Goal: Task Accomplishment & Management: Complete application form

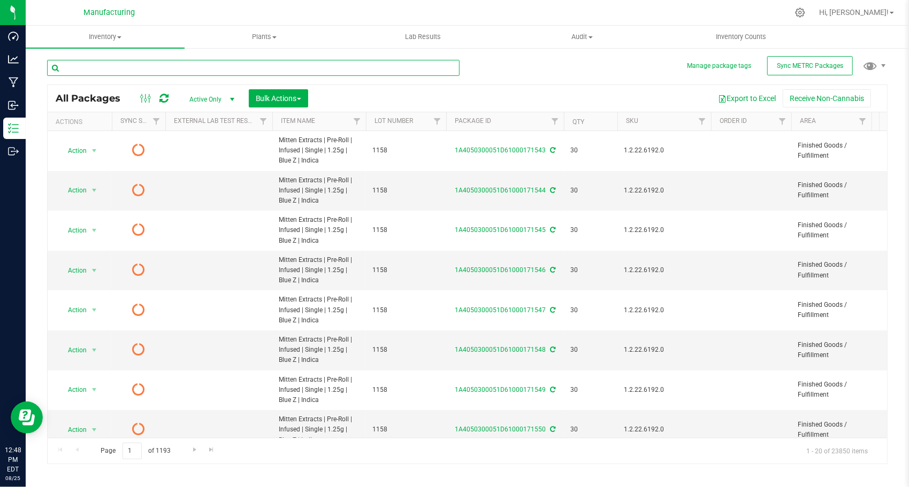
click at [237, 60] on input "text" at bounding box center [253, 68] width 412 height 16
paste input "1A4050300051D61000145032"
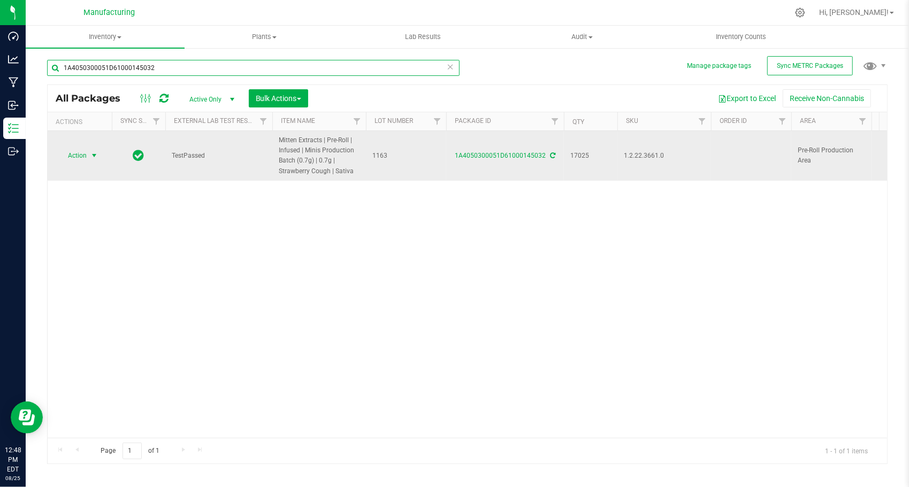
type input "1A4050300051D61000145032"
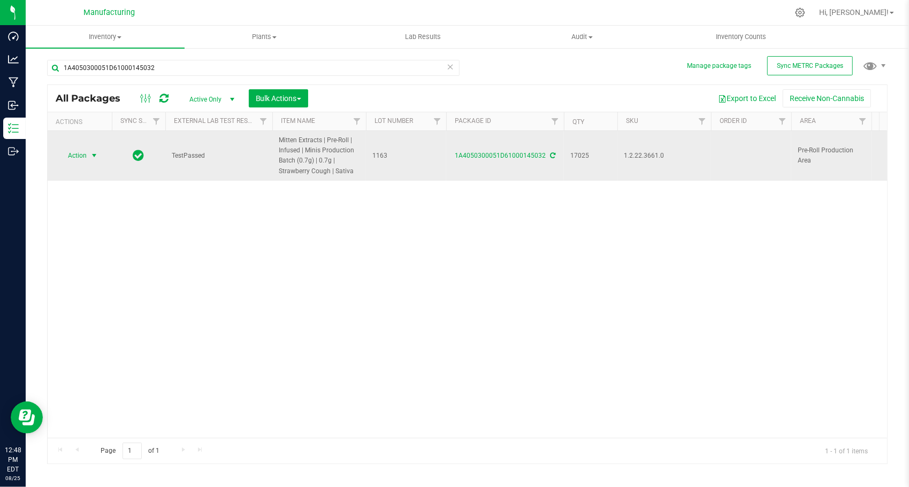
click at [99, 157] on span "select" at bounding box center [94, 155] width 13 height 15
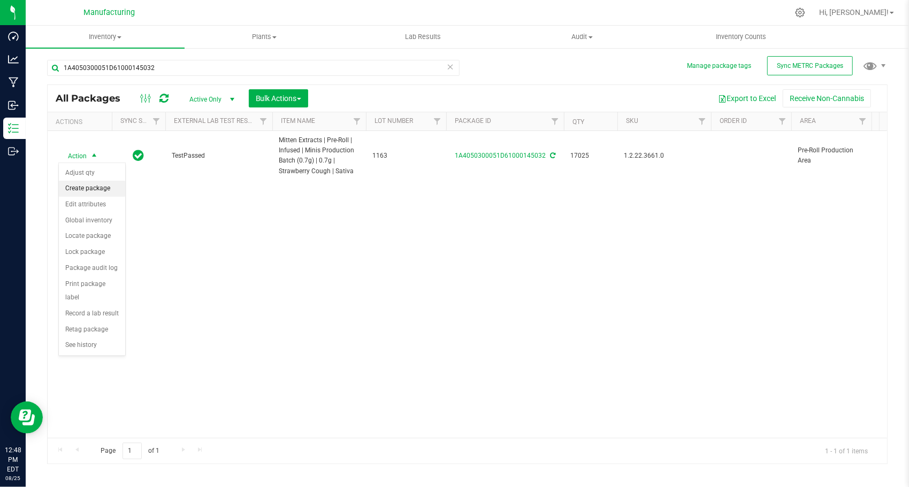
click at [114, 189] on li "Create package" at bounding box center [92, 189] width 66 height 16
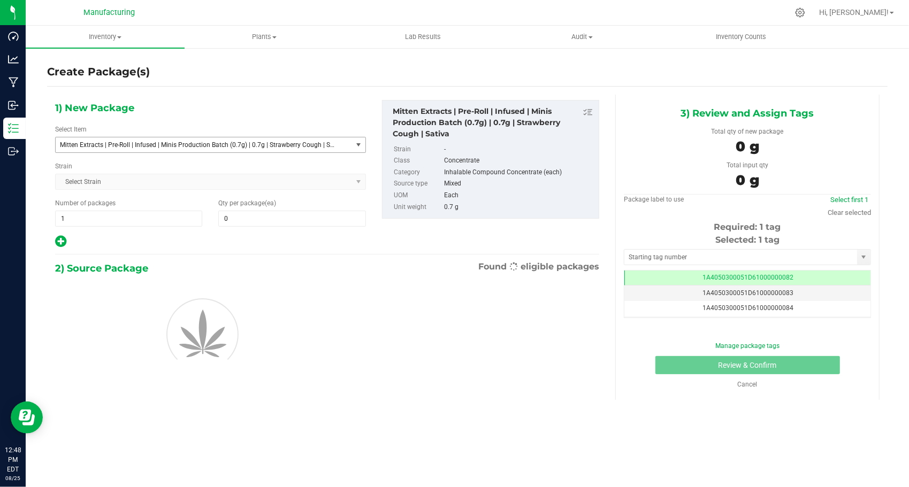
click at [208, 144] on span "Mitten Extracts | Pre-Roll | Infused | Minis Production Batch (0.7g) | 0.7g | S…" at bounding box center [198, 144] width 276 height 7
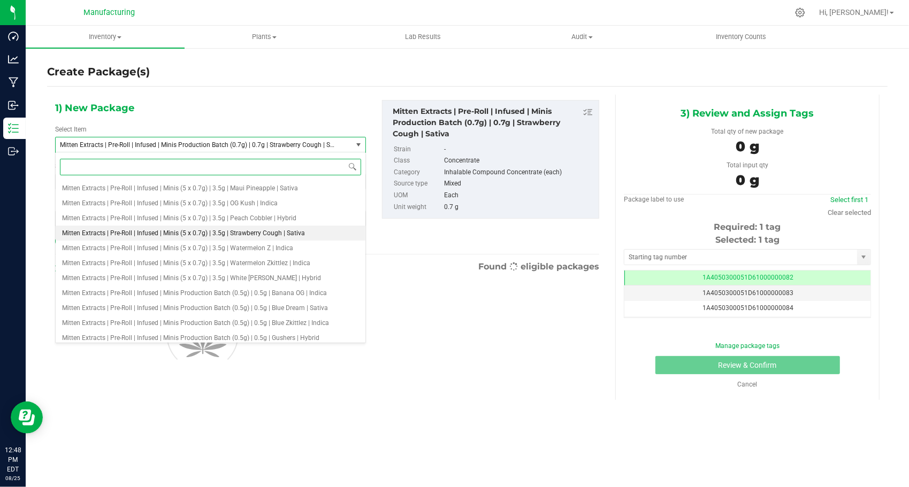
click at [227, 232] on span "Mitten Extracts | Pre-Roll | Infused | Minis (5 x 0.7g) | 3.5g | Strawberry Cou…" at bounding box center [183, 232] width 243 height 7
type input "0"
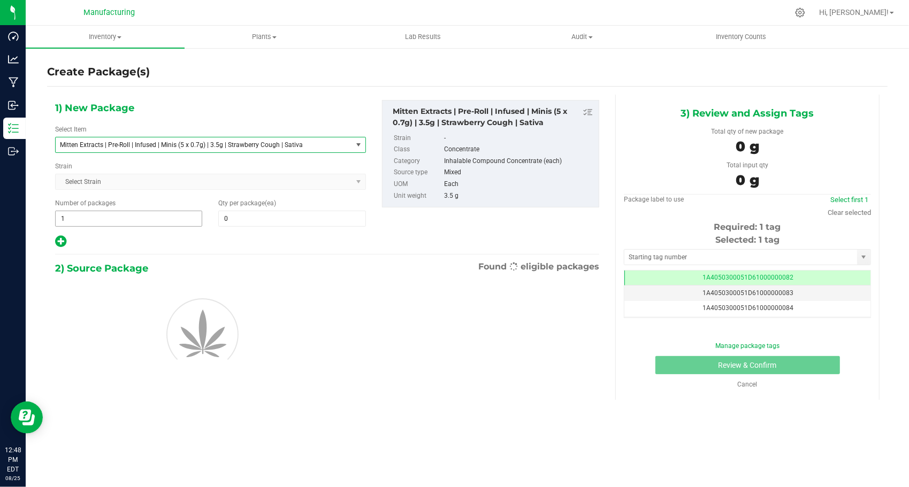
click at [114, 214] on span "1 1" at bounding box center [128, 219] width 147 height 16
type input "142"
click at [253, 214] on span at bounding box center [291, 219] width 147 height 16
type input "24"
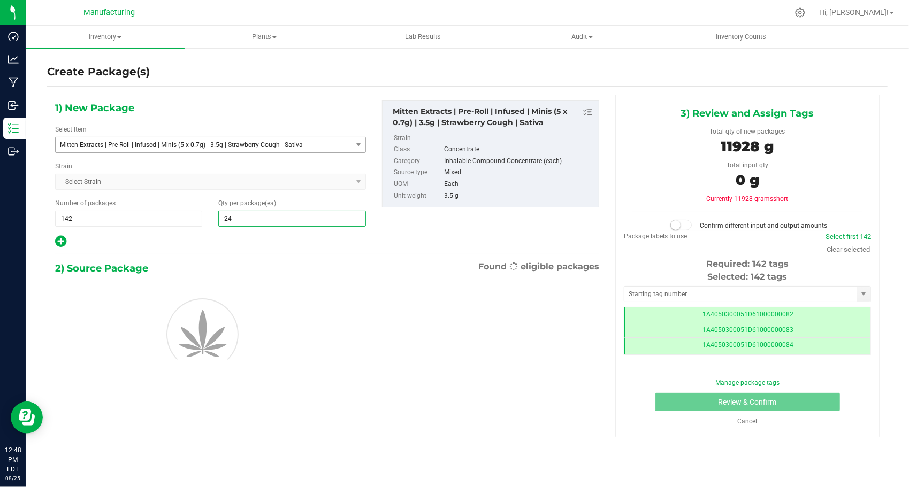
type input "24"
click at [222, 228] on div "1) New Package Select Item Mitten Extracts | Pre-Roll | Infused | Minis (5 x 0.…" at bounding box center [210, 174] width 327 height 149
click at [656, 297] on input "text" at bounding box center [740, 294] width 233 height 15
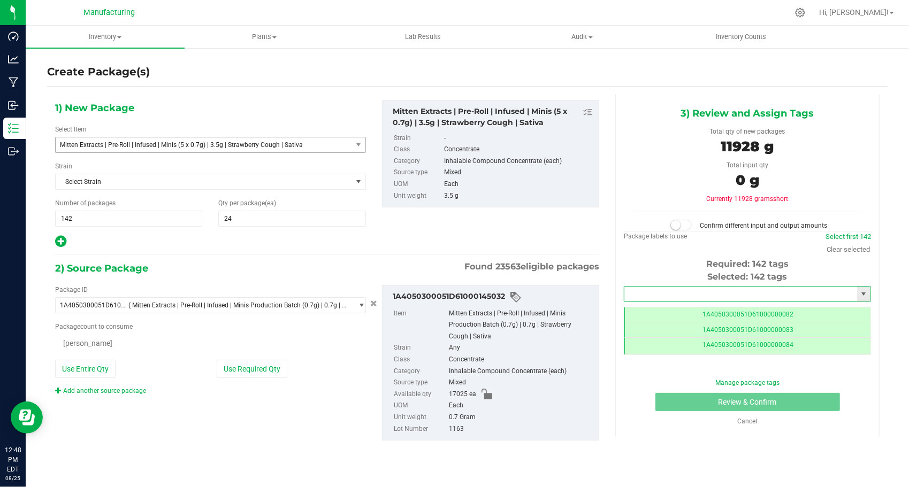
click at [651, 288] on input "text" at bounding box center [740, 294] width 233 height 15
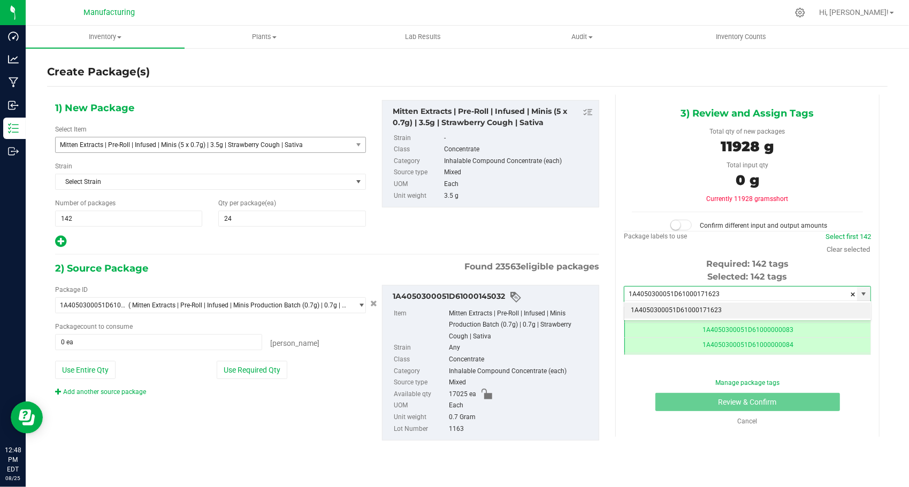
click at [660, 308] on li "1A4050300051D61000171623" at bounding box center [747, 311] width 246 height 16
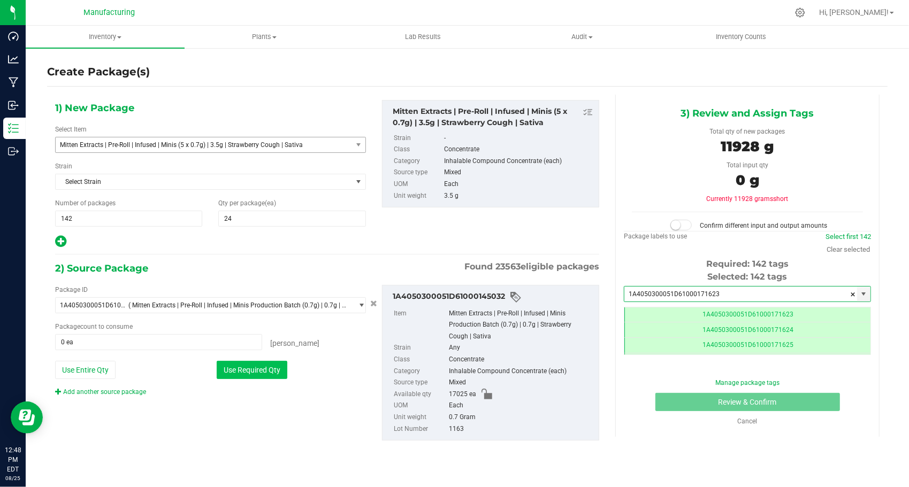
type input "1A4050300051D61000171623"
click at [278, 367] on button "Use Required Qty" at bounding box center [252, 370] width 71 height 18
type input "17025 ea"
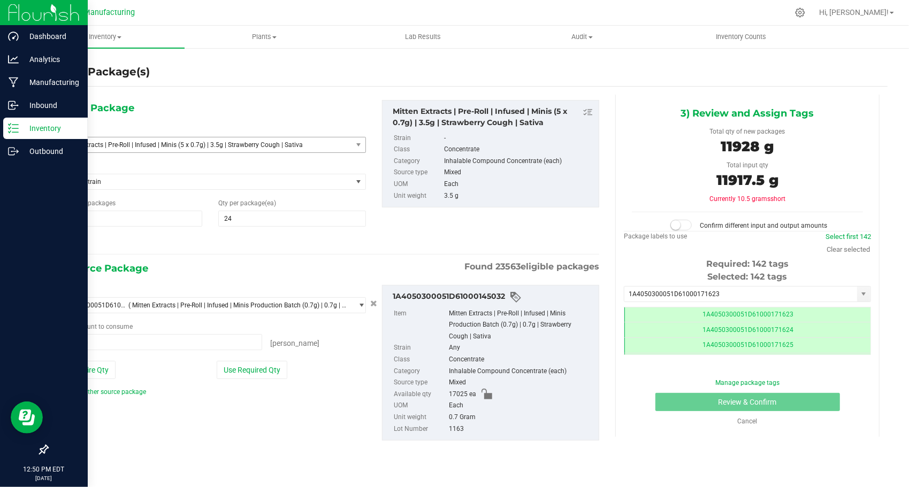
click at [24, 129] on p "Inventory" at bounding box center [51, 128] width 64 height 13
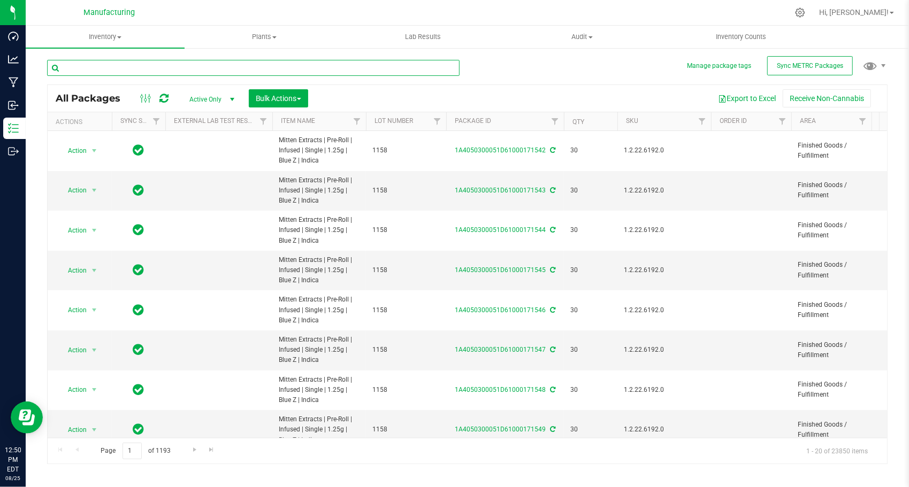
click at [142, 70] on input "text" at bounding box center [253, 68] width 412 height 16
paste input "1A4050300051D61000145032"
type input "1A4050300051D61000145032"
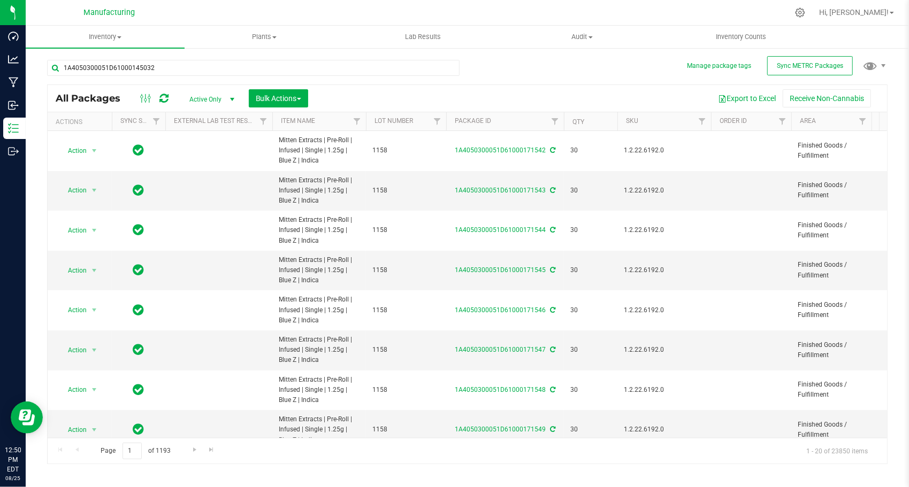
click at [387, 85] on div "All Packages Active Only Active Only Lab Samples Locked All External Internal B…" at bounding box center [467, 98] width 839 height 27
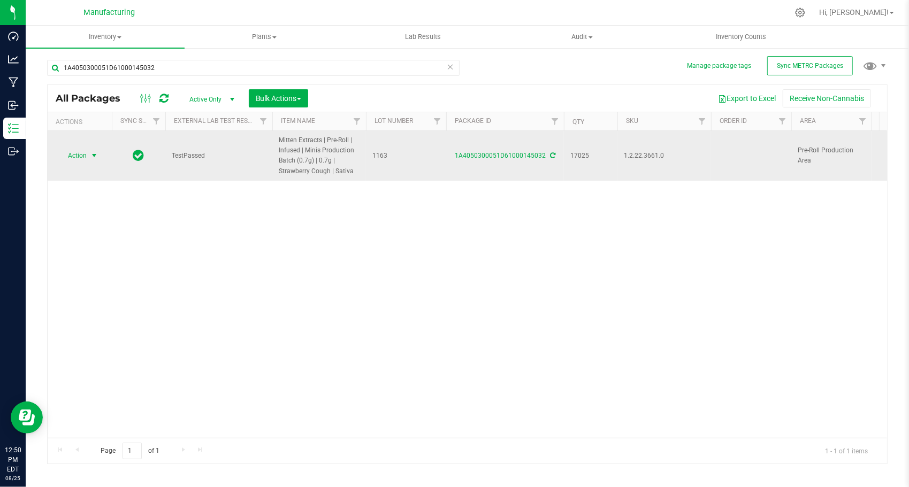
click at [90, 151] on span "select" at bounding box center [94, 155] width 9 height 9
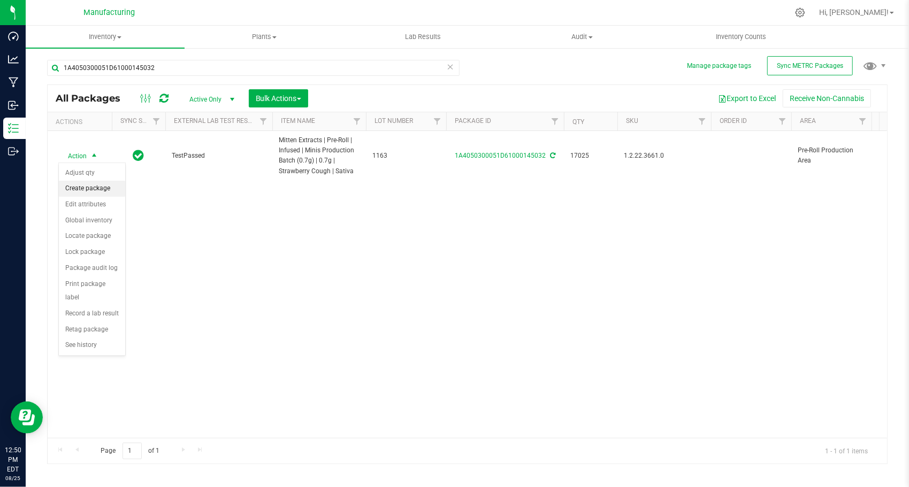
click at [93, 187] on li "Create package" at bounding box center [92, 189] width 66 height 16
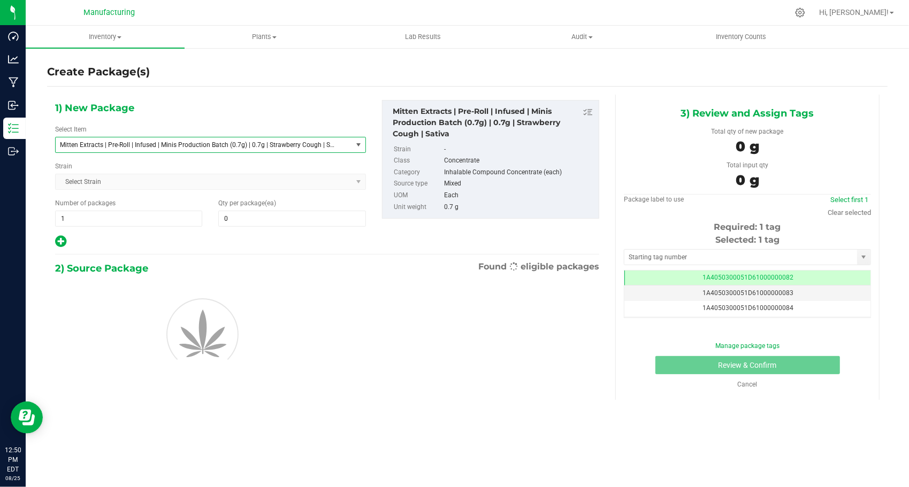
click at [145, 150] on span "Mitten Extracts | Pre-Roll | Infused | Minis Production Batch (0.7g) | 0.7g | S…" at bounding box center [204, 144] width 296 height 15
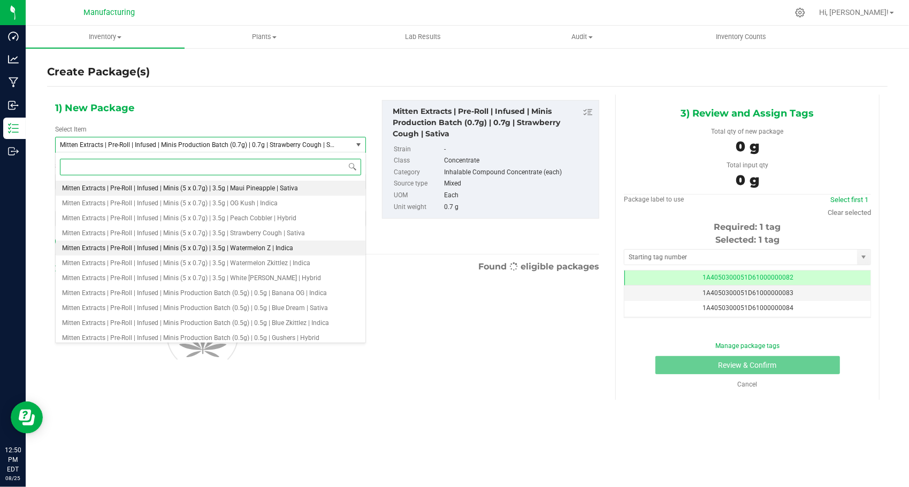
scroll to position [1483, 0]
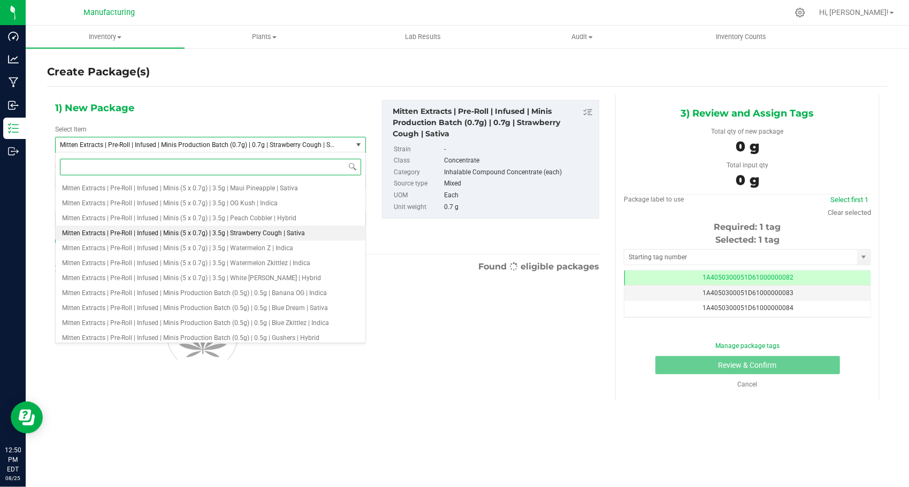
click at [195, 230] on span "Mitten Extracts | Pre-Roll | Infused | Minis (5 x 0.7g) | 3.5g | Strawberry Cou…" at bounding box center [183, 232] width 243 height 7
type input "0"
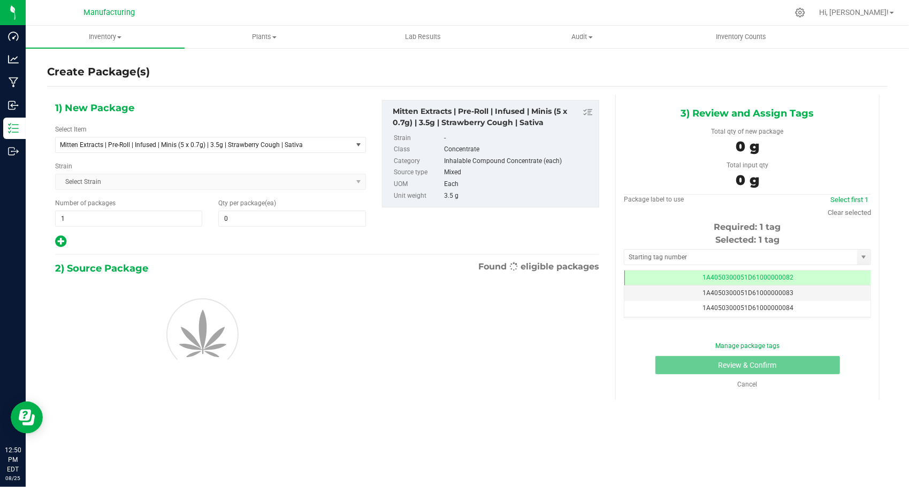
click at [135, 225] on div "1) New Package Select Item Mitten Extracts | Pre-Roll | Infused | Minis (5 x 0.…" at bounding box center [210, 174] width 327 height 149
click at [135, 222] on span "1 1" at bounding box center [128, 219] width 147 height 16
click at [135, 222] on input "1" at bounding box center [129, 218] width 146 height 15
type input "142"
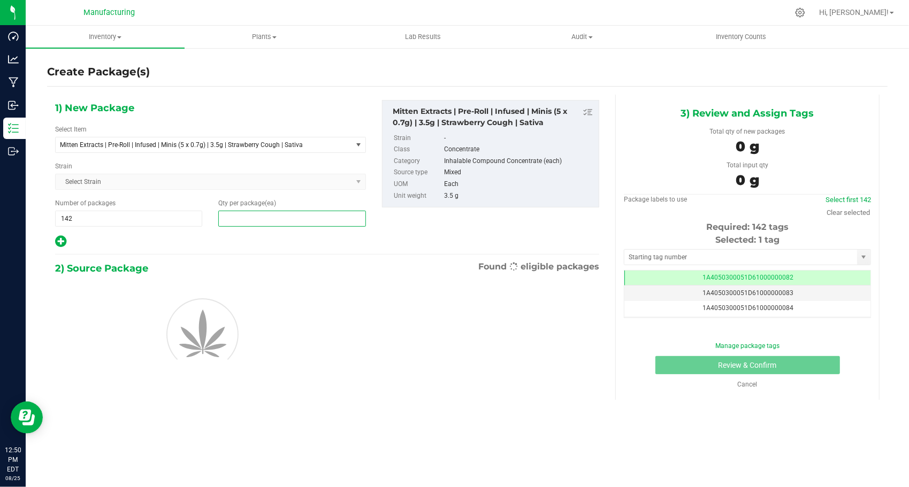
click at [291, 211] on span at bounding box center [291, 219] width 147 height 16
type input "24"
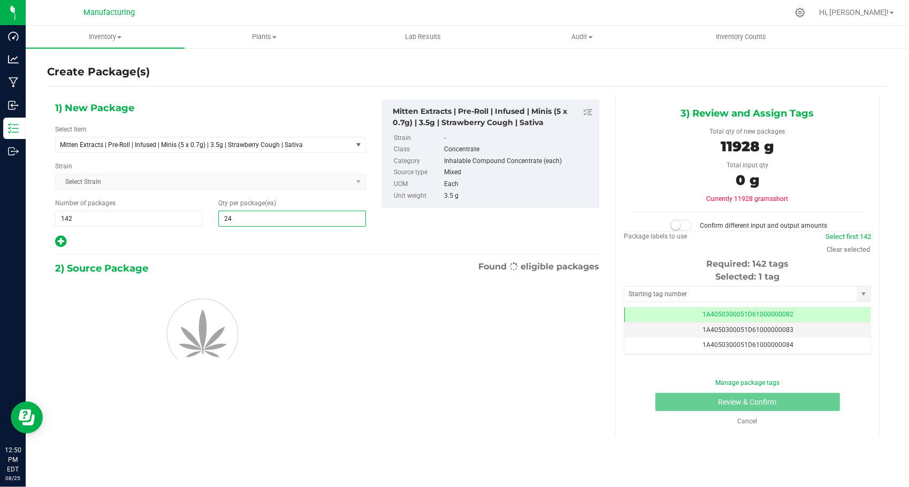
type input "24"
click at [185, 235] on div at bounding box center [210, 242] width 311 height 14
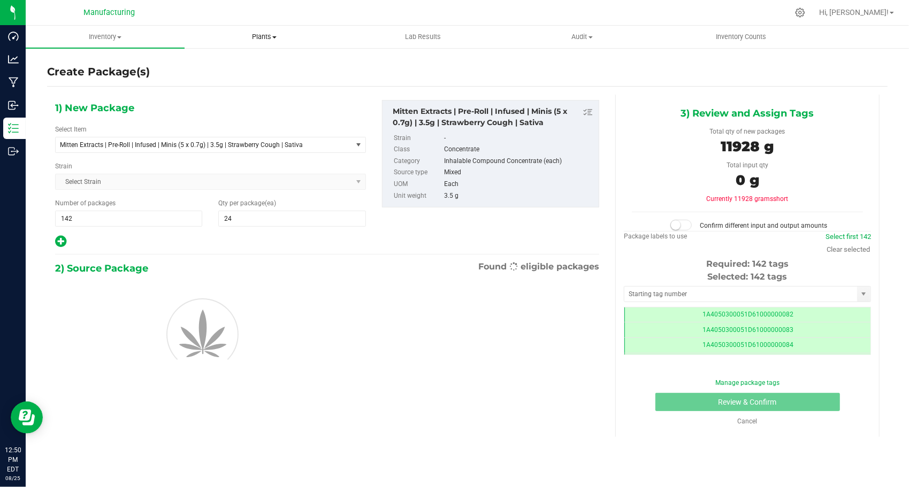
scroll to position [0, 0]
click at [700, 297] on input "text" at bounding box center [740, 294] width 233 height 15
type input "1A4050300051D61000171623"
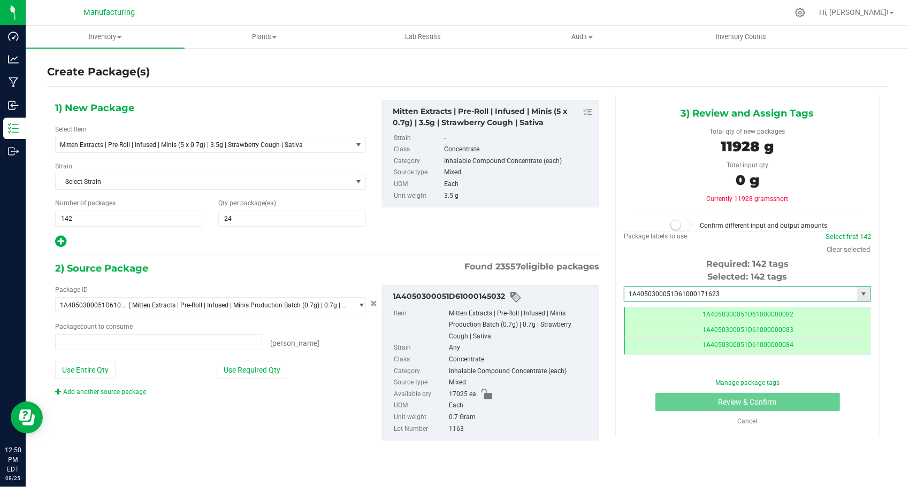
type input "0 ea"
click at [705, 307] on li "1A4050300051D61000171623" at bounding box center [747, 311] width 246 height 16
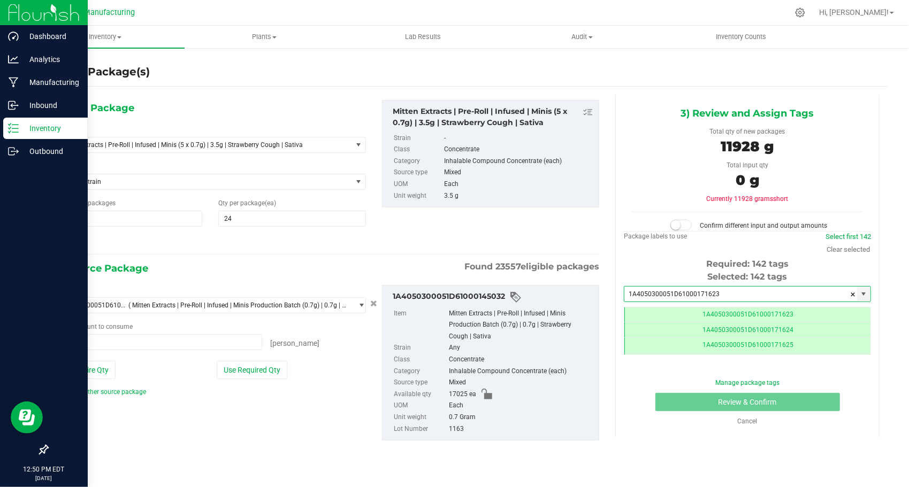
type input "1A4050300051D61000171623"
click at [44, 129] on p "Inventory" at bounding box center [51, 128] width 64 height 13
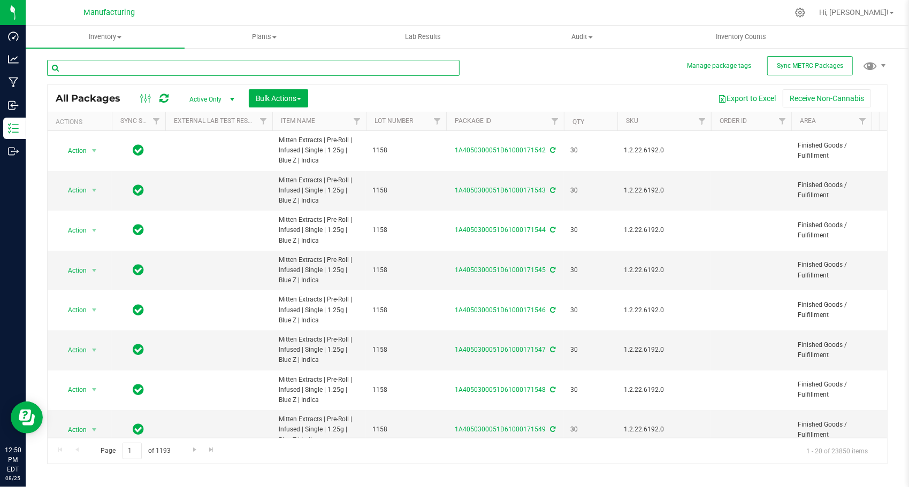
click at [218, 65] on input "text" at bounding box center [253, 68] width 412 height 16
paste input "1A4050300051D61000145032"
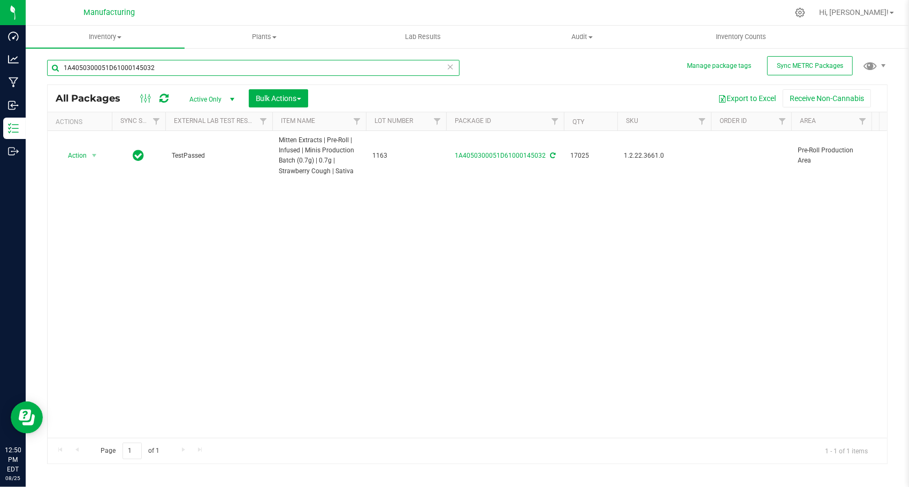
type input "1A4050300051D61000145032"
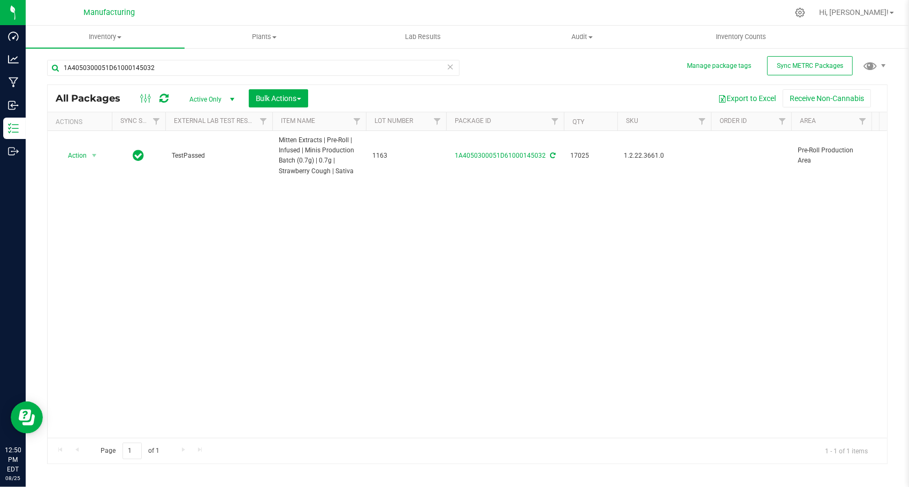
click at [550, 157] on icon at bounding box center [552, 155] width 5 height 6
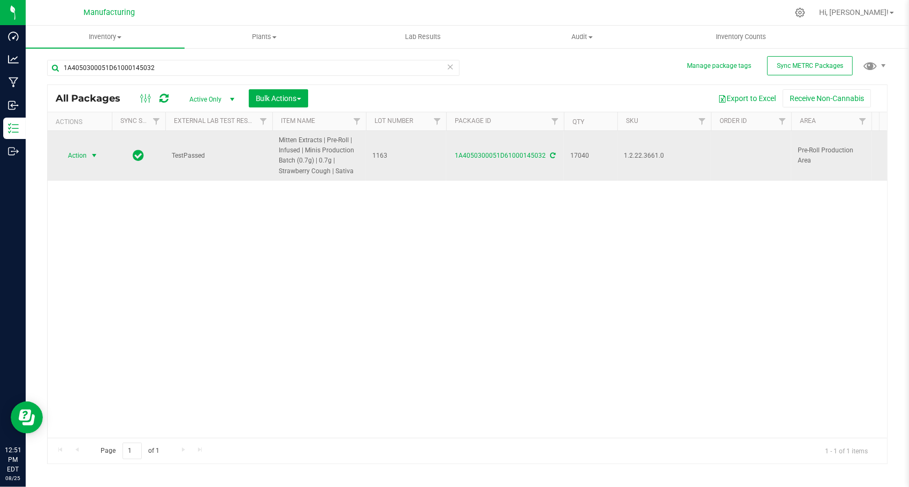
click at [99, 152] on span "select" at bounding box center [94, 155] width 13 height 15
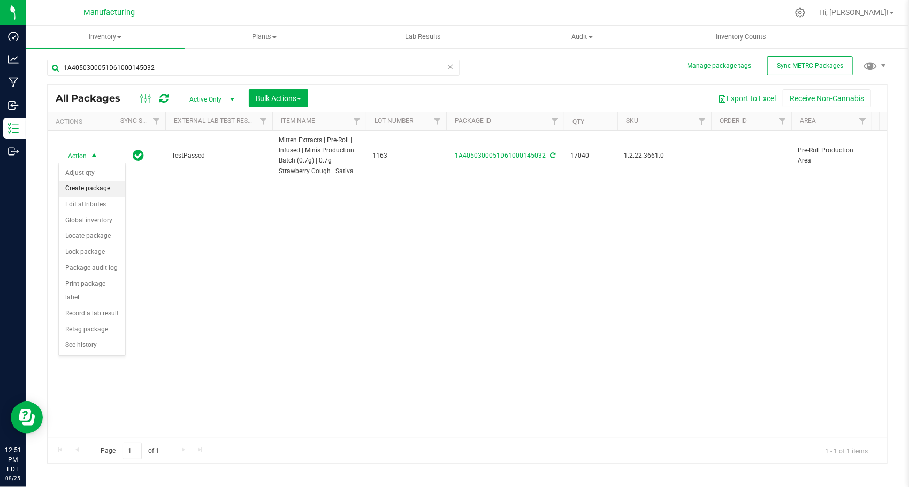
click at [102, 181] on li "Create package" at bounding box center [92, 189] width 66 height 16
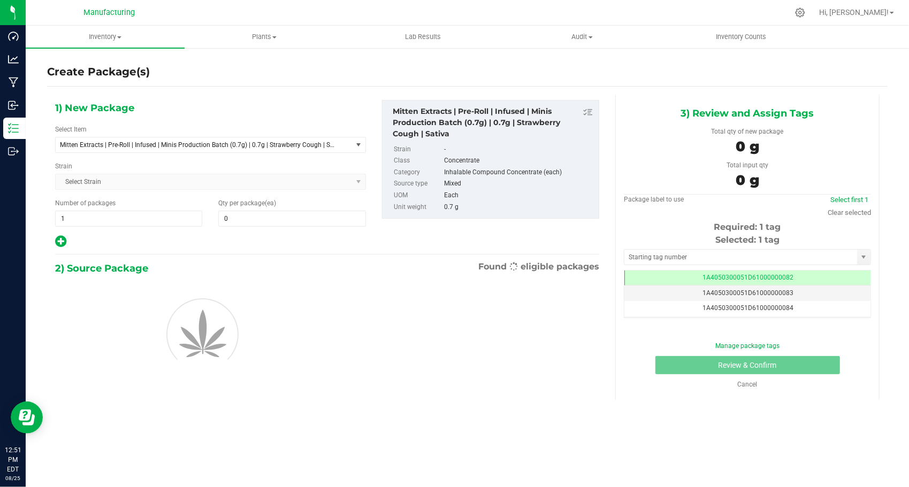
drag, startPoint x: 156, startPoint y: 156, endPoint x: 163, endPoint y: 143, distance: 14.6
click at [157, 156] on div "1) New Package Select Item Mitten Extracts | Pre-Roll | Infused | Minis Product…" at bounding box center [210, 174] width 327 height 149
click at [163, 143] on span "Mitten Extracts | Pre-Roll | Infused | Minis Production Batch (0.7g) | 0.7g | S…" at bounding box center [198, 144] width 276 height 7
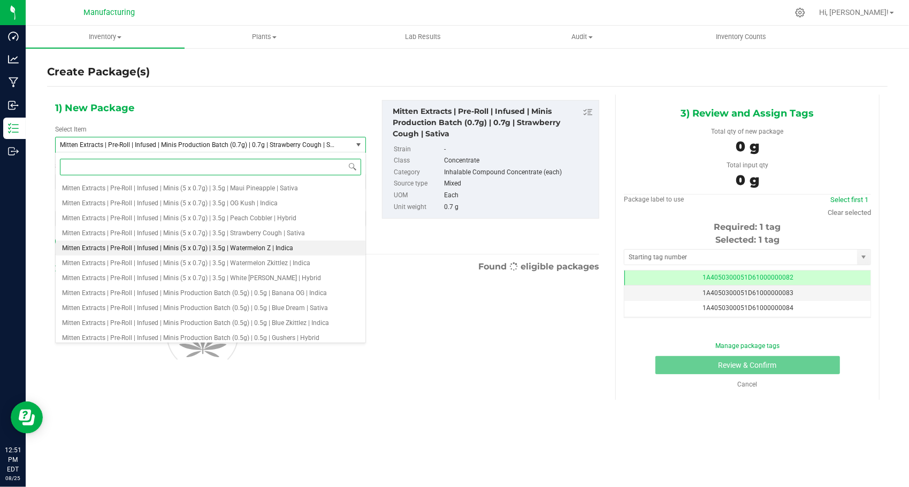
scroll to position [1483, 0]
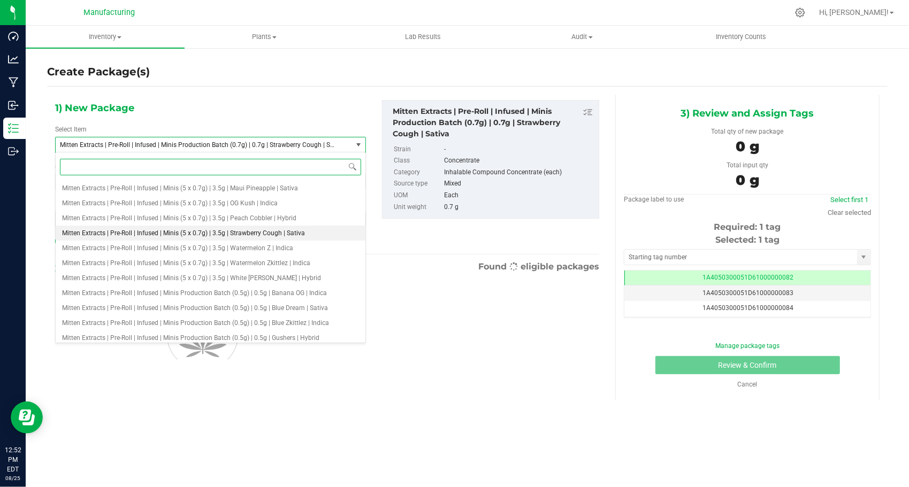
click at [248, 232] on span "Mitten Extracts | Pre-Roll | Infused | Minis (5 x 0.7g) | 3.5g | Strawberry Cou…" at bounding box center [183, 232] width 243 height 7
type input "0"
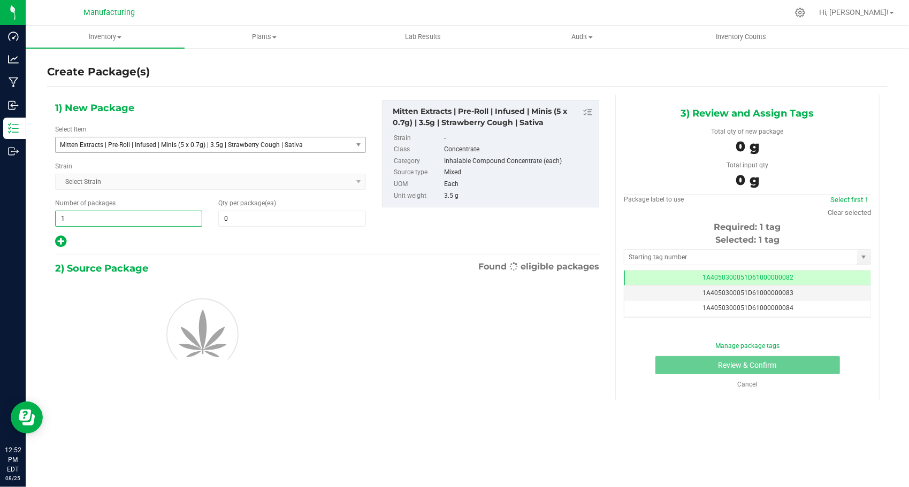
click at [142, 215] on span "1 1" at bounding box center [128, 219] width 147 height 16
type input "142"
click at [250, 219] on span at bounding box center [291, 219] width 147 height 16
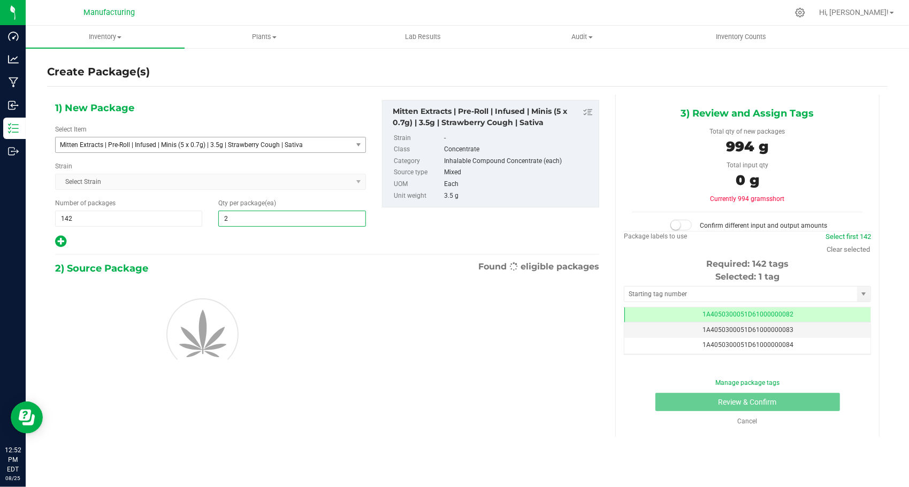
type input "24"
click at [229, 232] on div "1) New Package Select Item Mitten Extracts | Pre-Roll | Infused | Minis (5 x 0.…" at bounding box center [210, 174] width 327 height 149
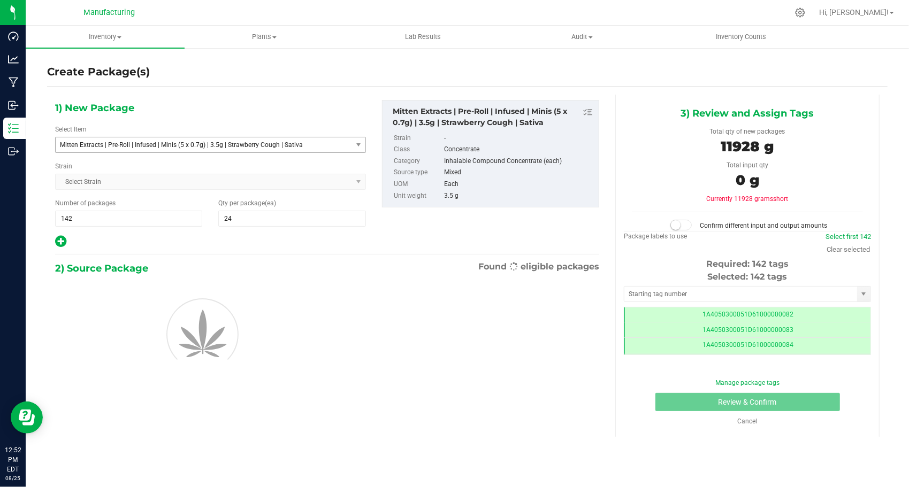
scroll to position [0, 0]
click at [672, 288] on input "text" at bounding box center [740, 294] width 233 height 15
type input "1A4050300051D61000171623"
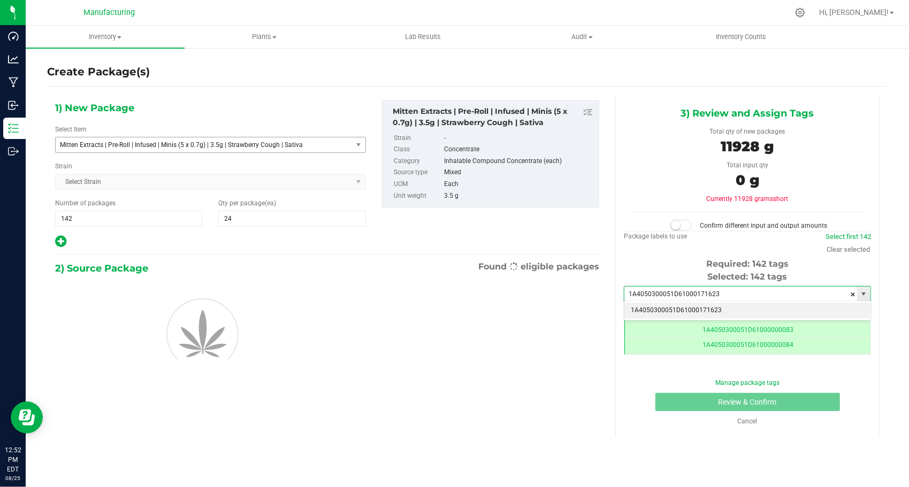
click at [663, 308] on li "1A4050300051D61000171623" at bounding box center [747, 311] width 246 height 16
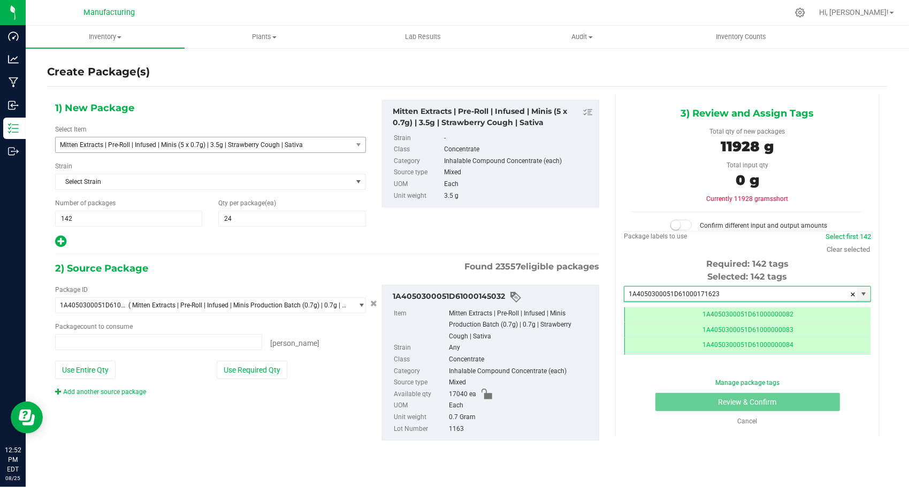
type input "0 ea"
type input "1A4050300051D61000171623"
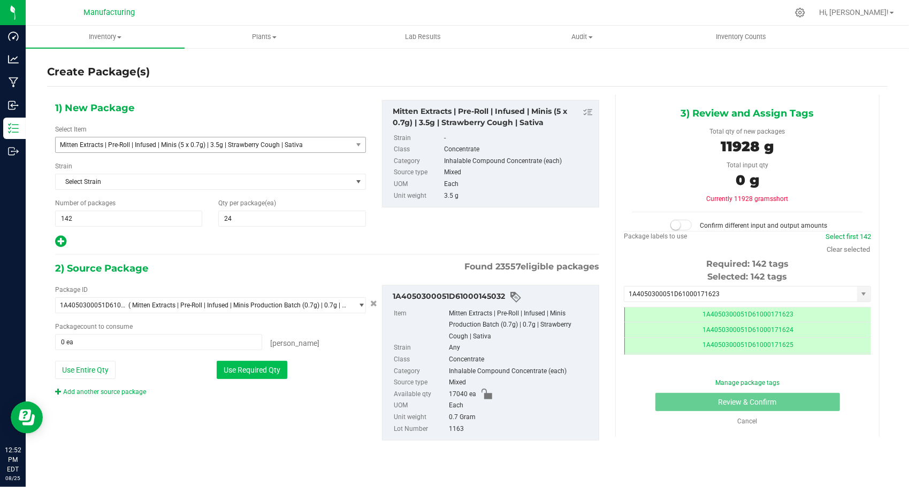
click at [276, 370] on button "Use Required Qty" at bounding box center [252, 370] width 71 height 18
type input "17040 ea"
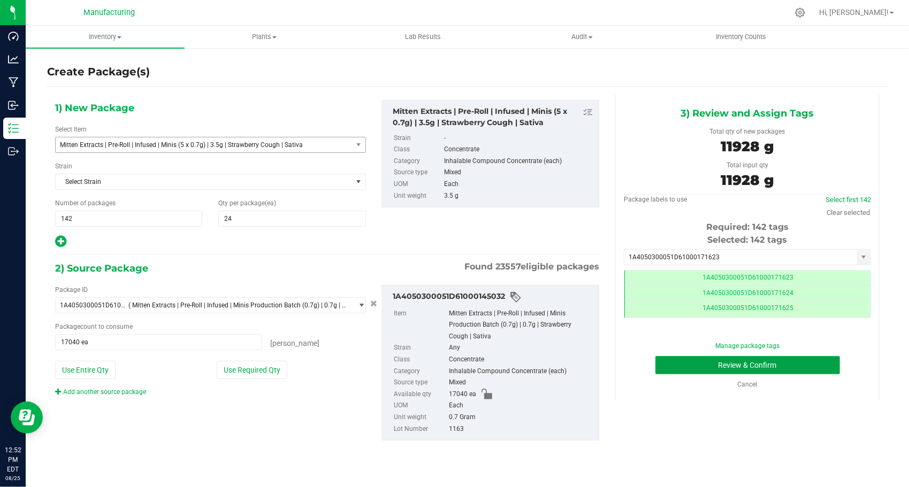
click at [658, 363] on button "Review & Confirm" at bounding box center [747, 365] width 185 height 18
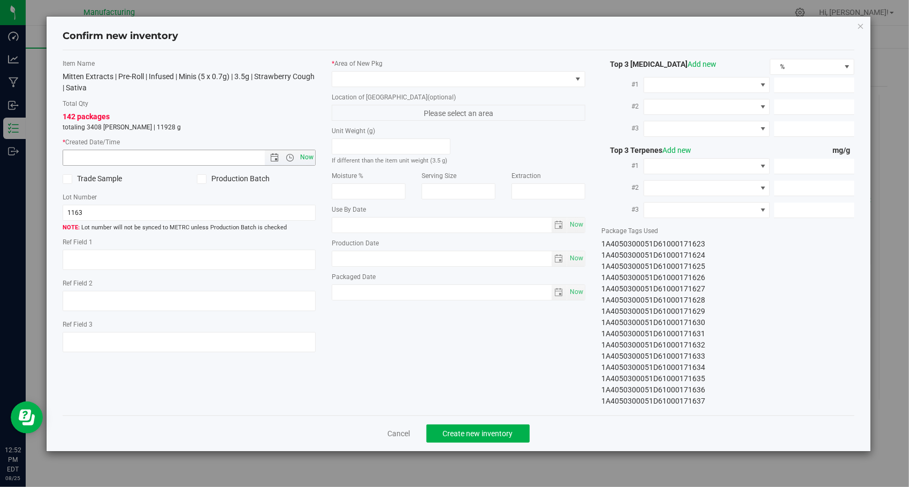
click at [302, 151] on span "Now" at bounding box center [307, 158] width 18 height 16
type input "[DATE] 12:52 PM"
click at [429, 74] on span at bounding box center [451, 79] width 239 height 15
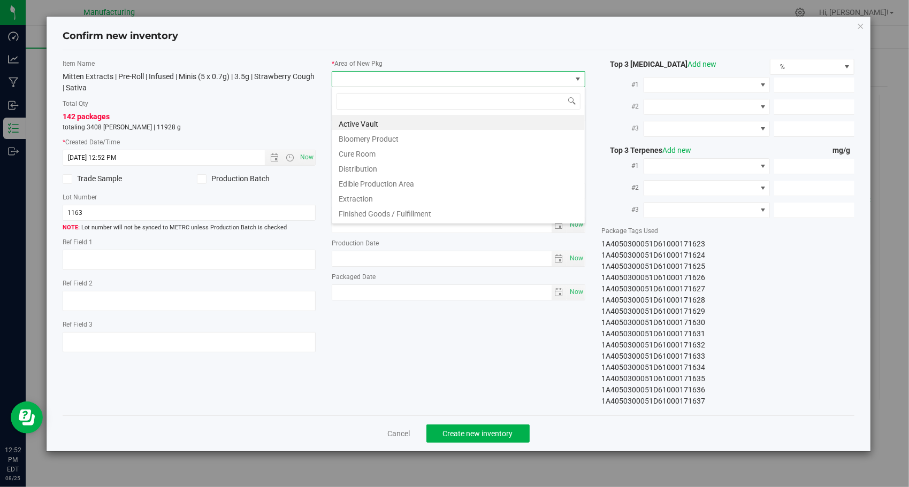
click at [425, 211] on li "Finished Goods / Fulfillment" at bounding box center [458, 212] width 252 height 15
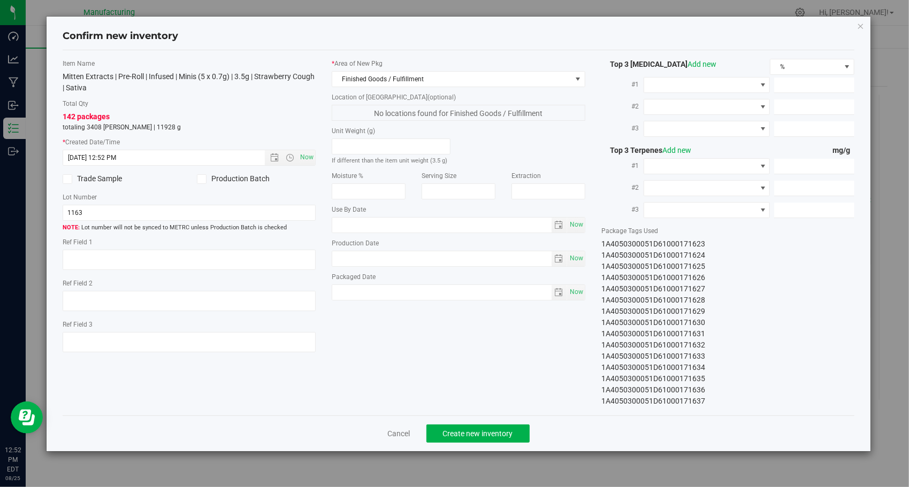
drag, startPoint x: 451, startPoint y: 348, endPoint x: 460, endPoint y: 347, distance: 9.7
click at [451, 347] on div "Item Name Mitten Extracts | Pre-Roll | Infused | Minis (5 x 0.7g) | 3.5g | Stra…" at bounding box center [459, 233] width 808 height 348
click at [510, 434] on span "Create new inventory" at bounding box center [478, 433] width 70 height 9
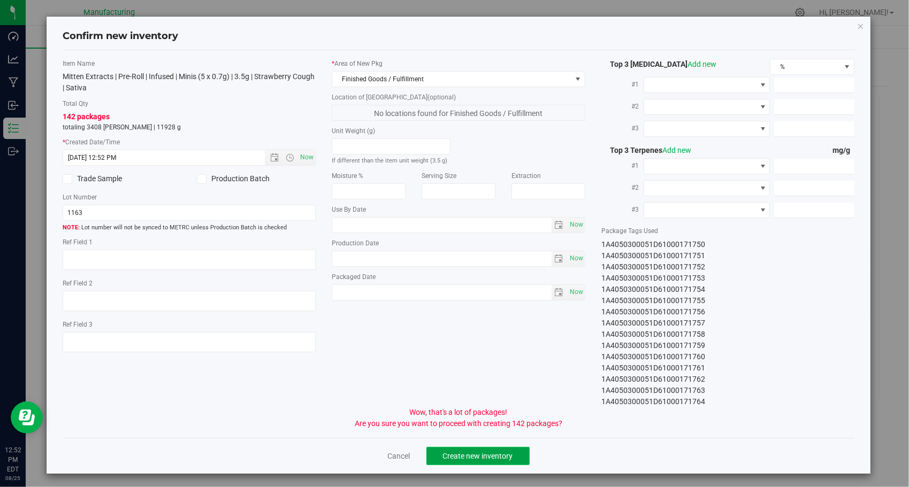
click at [503, 459] on button "Create new inventory" at bounding box center [477, 456] width 103 height 18
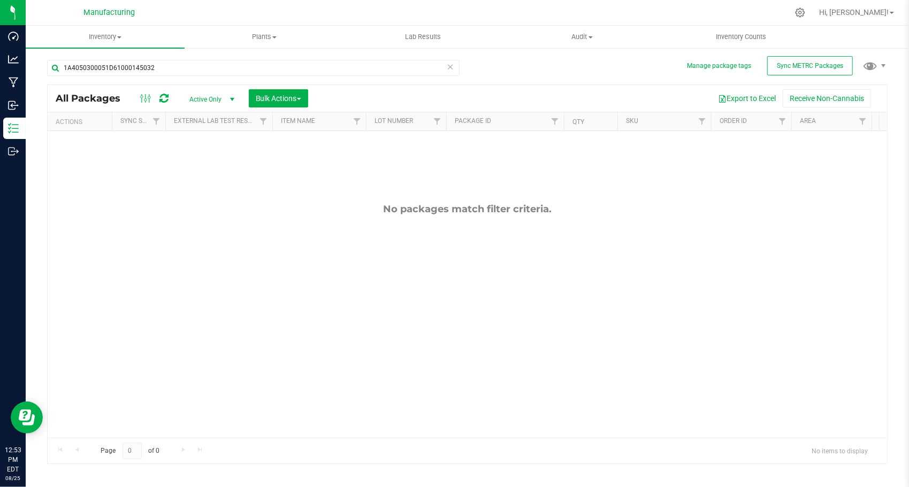
click at [451, 67] on icon at bounding box center [450, 66] width 7 height 13
